Goal: Information Seeking & Learning: Learn about a topic

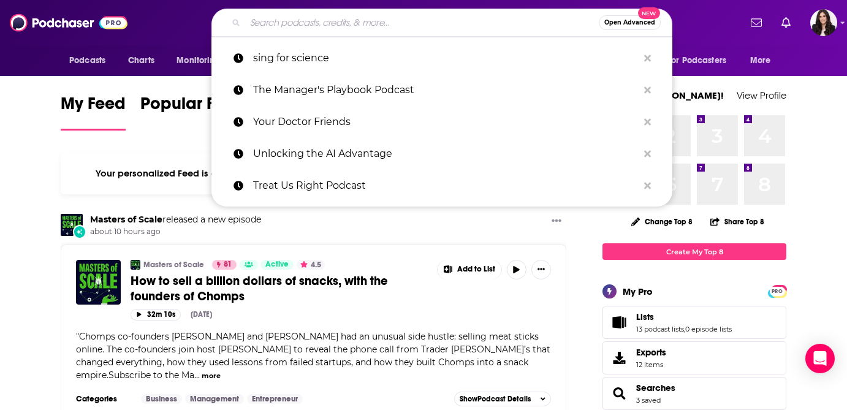
click at [333, 20] on input "Search podcasts, credits, & more..." at bounding box center [422, 23] width 354 height 20
paste input "aquarium drunkard transmissions"
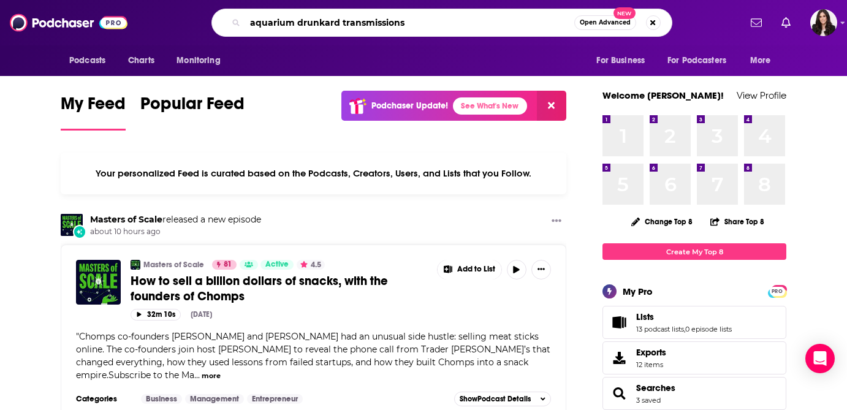
type input "aquarium drunkard transmissions"
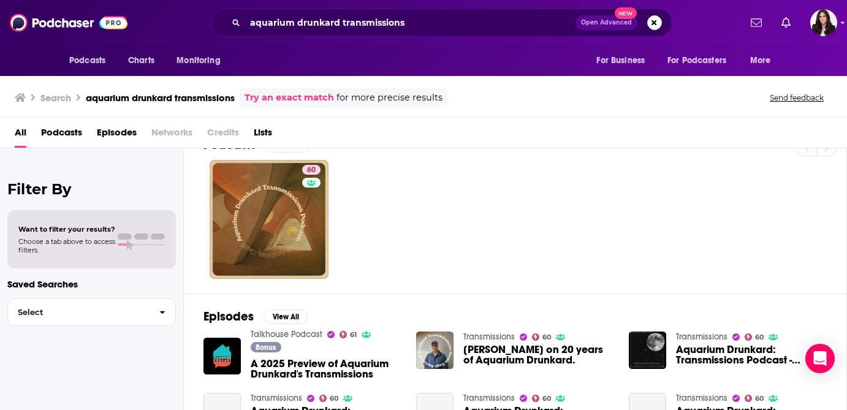
scroll to position [29, 0]
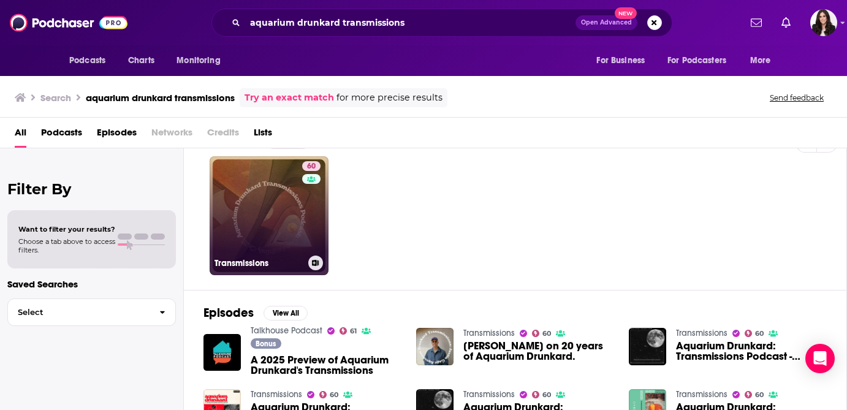
click at [319, 226] on div "60" at bounding box center [312, 208] width 21 height 94
